Goal: Task Accomplishment & Management: Complete application form

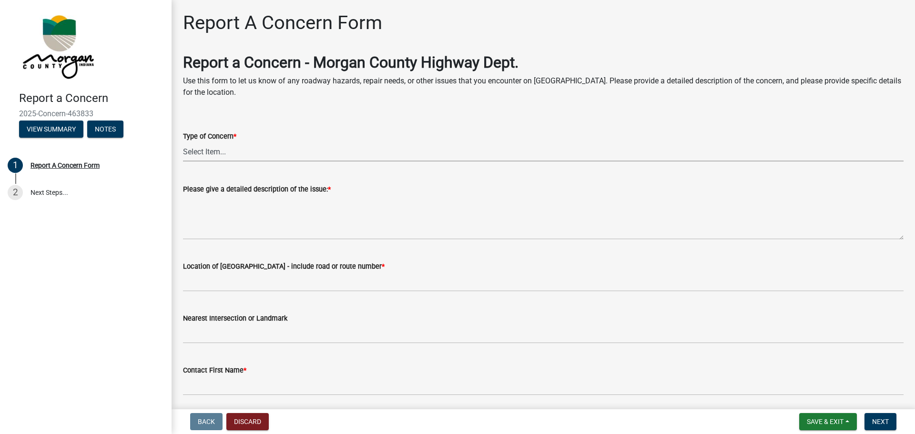
click at [211, 154] on select "Select Item... Pot Hole Patching Ditch Tree Sign Mowing Culvert Other" at bounding box center [543, 152] width 720 height 20
click at [183, 142] on select "Select Item... Pot Hole Patching Ditch Tree Sign Mowing Culvert Other" at bounding box center [543, 152] width 720 height 20
select select "4e8cd194-75cf-41f7-bca6-0f810dd08e04"
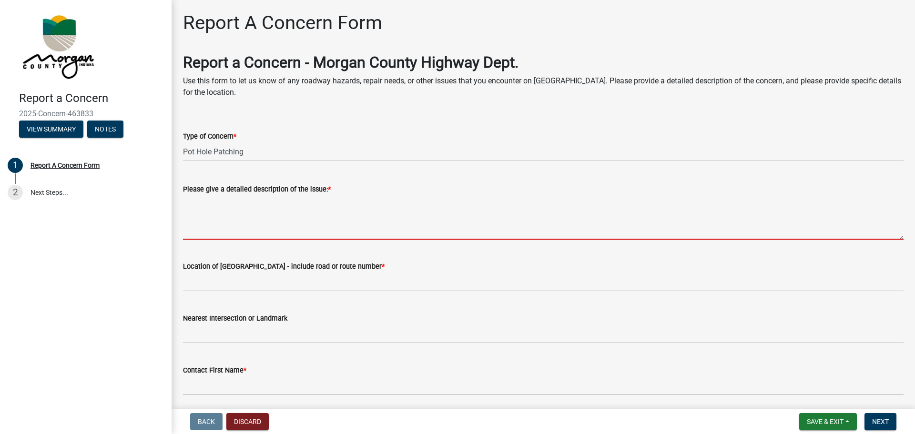
click at [220, 235] on textarea "Please give a detailed description of the issue: *" at bounding box center [543, 217] width 720 height 45
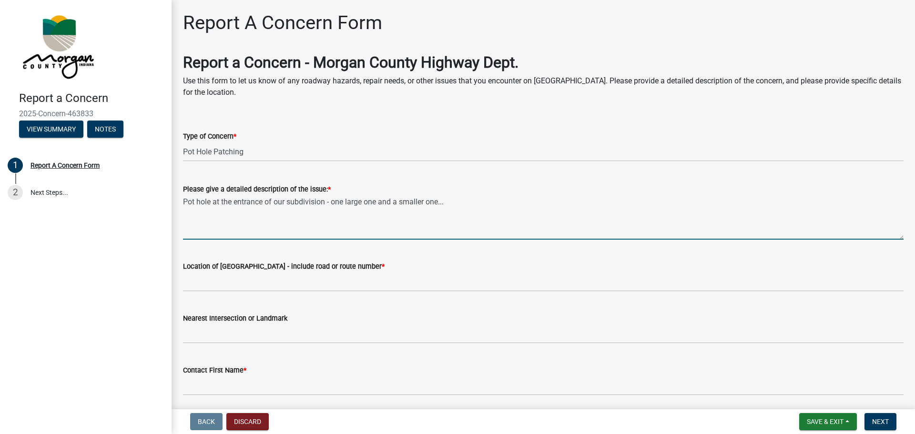
type textarea "Pot hole at the entrance of our subdivision - one large one and a smaller one..."
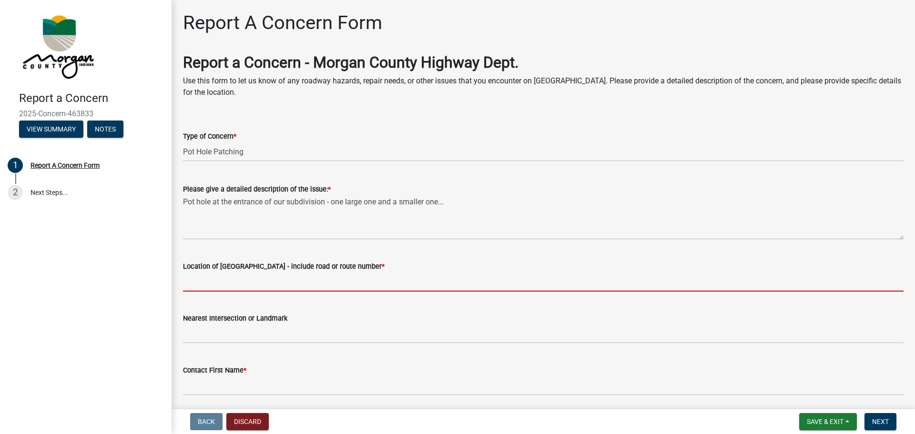
click at [211, 281] on input "Location of [GEOGRAPHIC_DATA] - include road or route number *" at bounding box center [543, 282] width 720 height 20
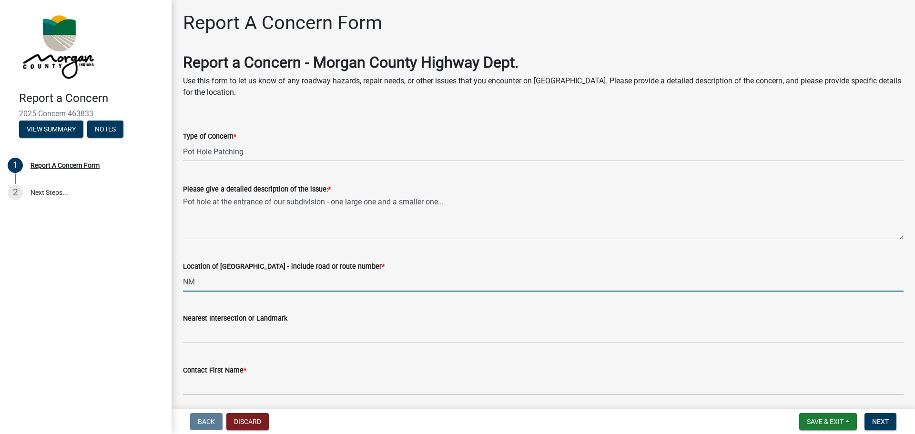
type input "N"
type input "M"
type input "Camby, IN - [PERSON_NAME] Drive off of [PERSON_NAME]."
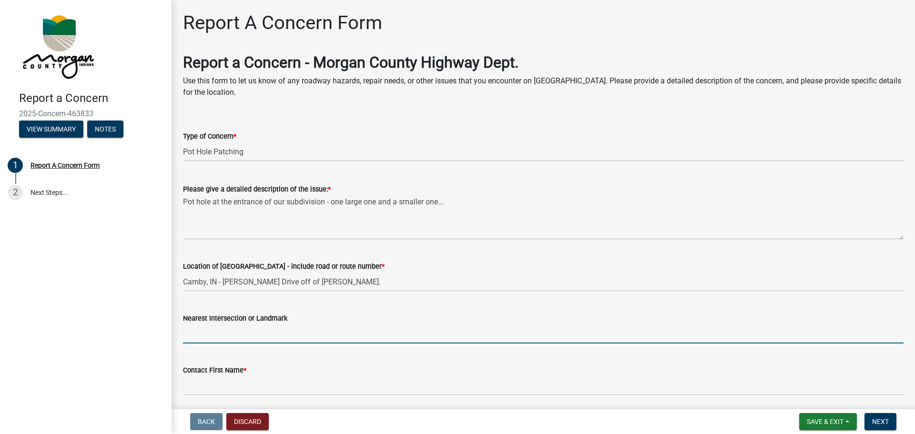
click at [207, 332] on input "Nearest Intersection or Landmark" at bounding box center [543, 334] width 720 height 20
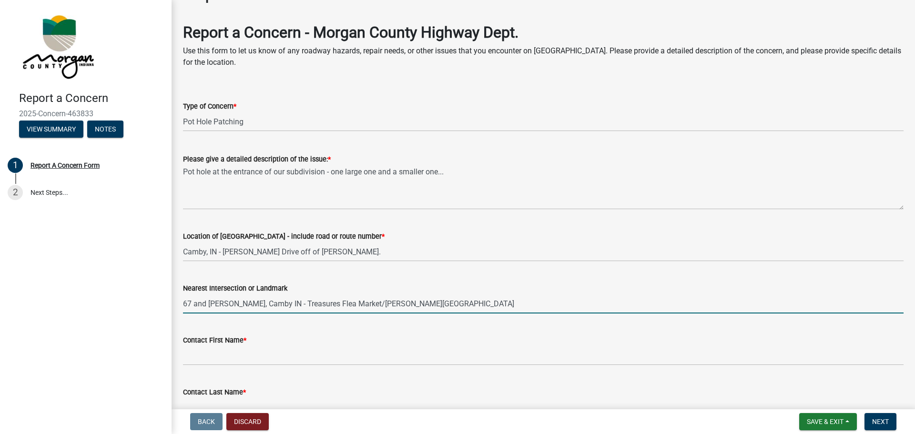
scroll to position [95, 0]
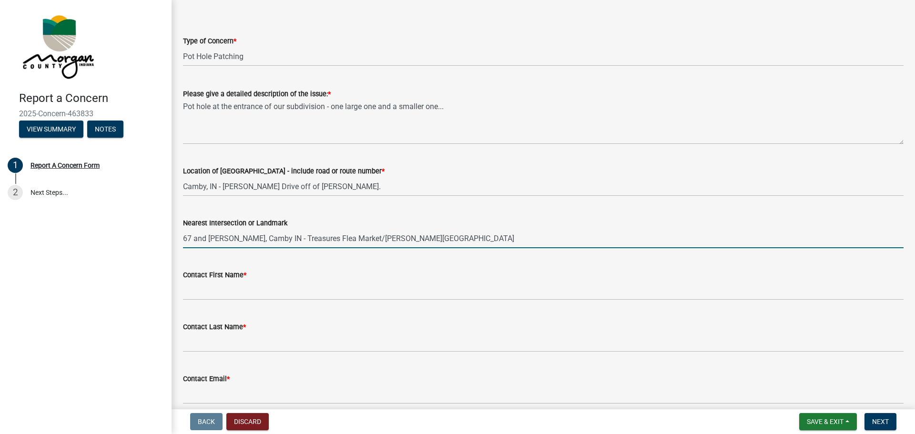
type input "67 and [PERSON_NAME], Camby IN - Treasures Flea Market/[PERSON_NAME][GEOGRAPHIC…"
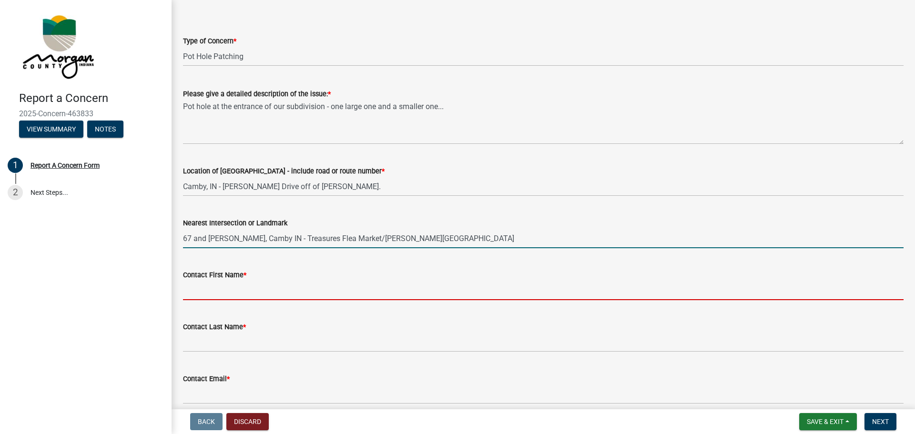
click at [195, 294] on input "Contact First Name *" at bounding box center [543, 291] width 720 height 20
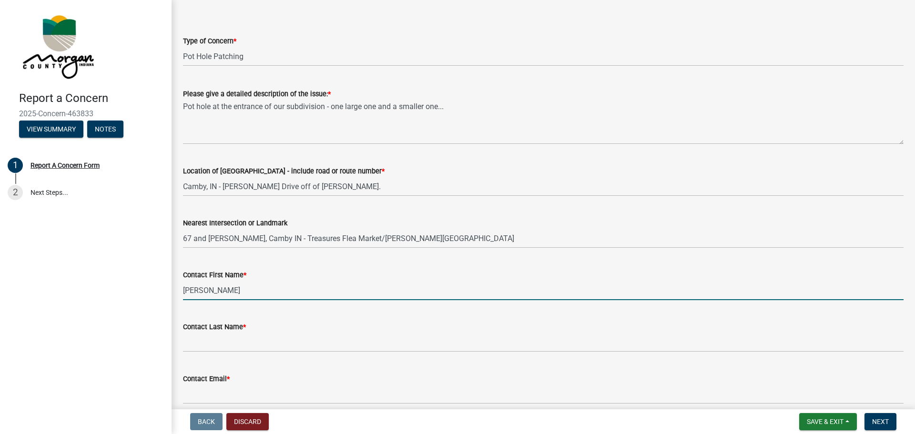
type input "[PERSON_NAME]"
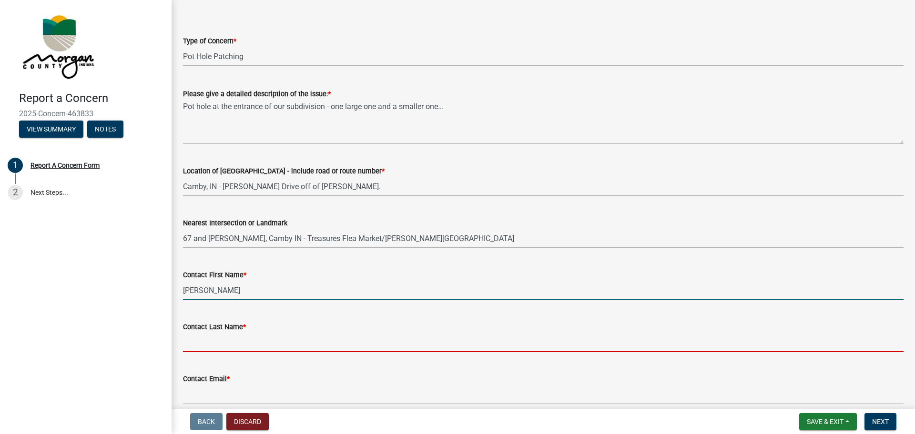
click at [190, 340] on input "Contact Last Name *" at bounding box center [543, 342] width 720 height 20
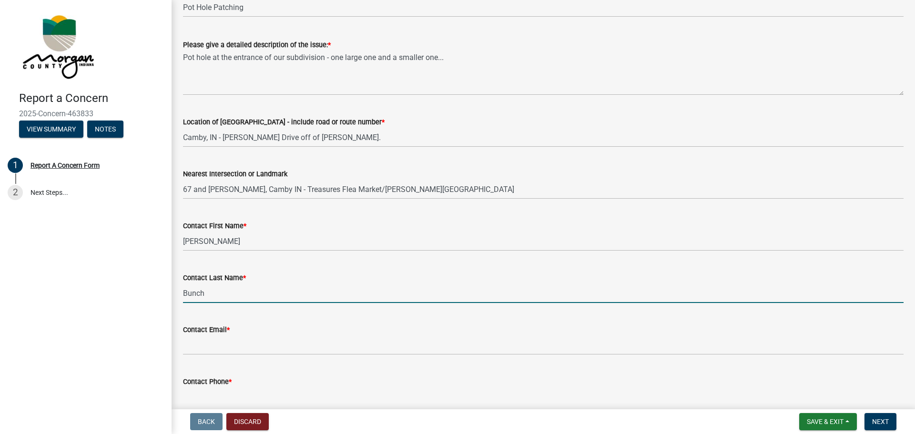
scroll to position [191, 0]
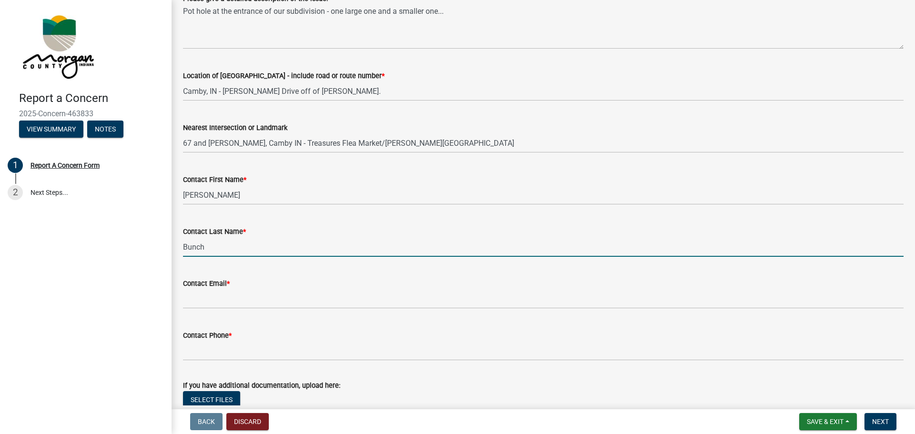
type input "Bunch"
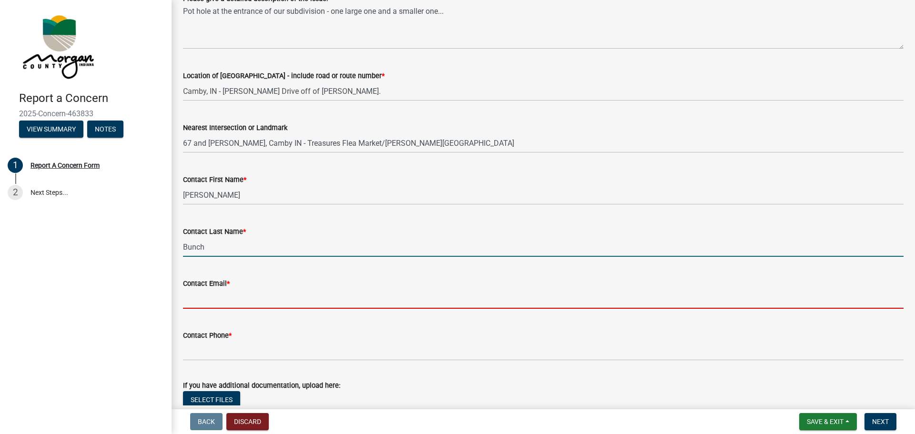
click at [192, 299] on input "Contact Email *" at bounding box center [543, 299] width 720 height 20
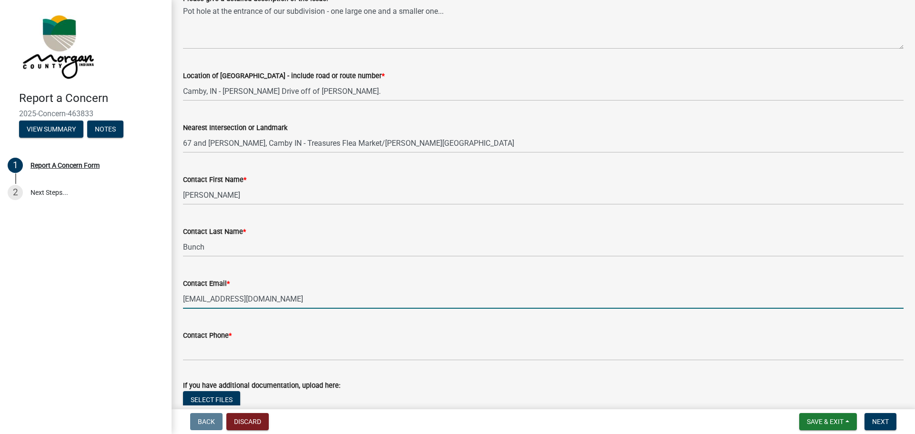
type input "[EMAIL_ADDRESS][DOMAIN_NAME]"
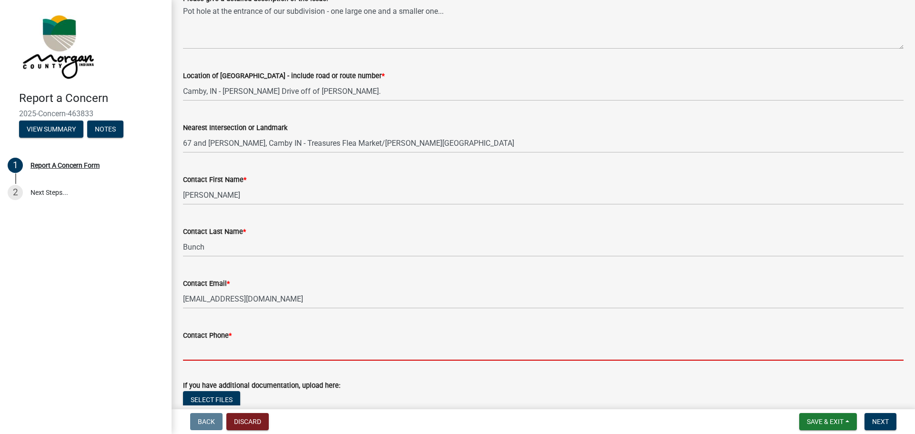
click at [192, 350] on input "Contact Phone *" at bounding box center [543, 351] width 720 height 20
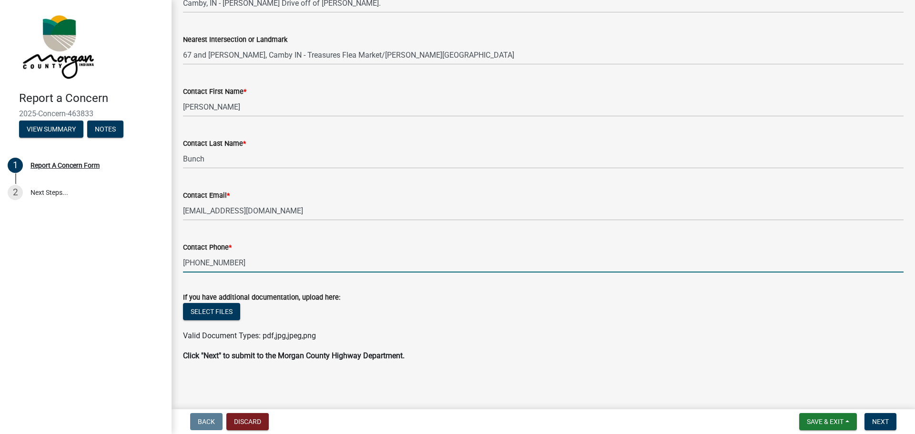
scroll to position [280, 0]
type input "[PHONE_NUMBER]"
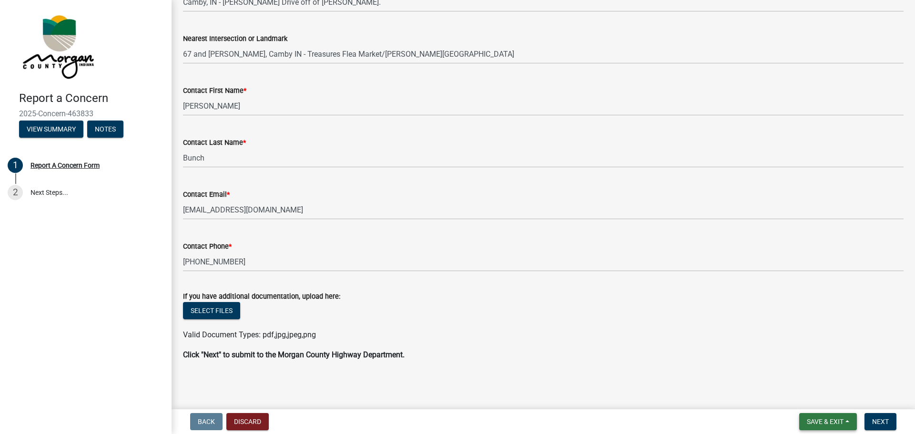
click at [820, 423] on span "Save & Exit" at bounding box center [824, 422] width 37 height 8
click at [822, 401] on button "Save & Exit" at bounding box center [818, 396] width 76 height 23
